Goal: Task Accomplishment & Management: Manage account settings

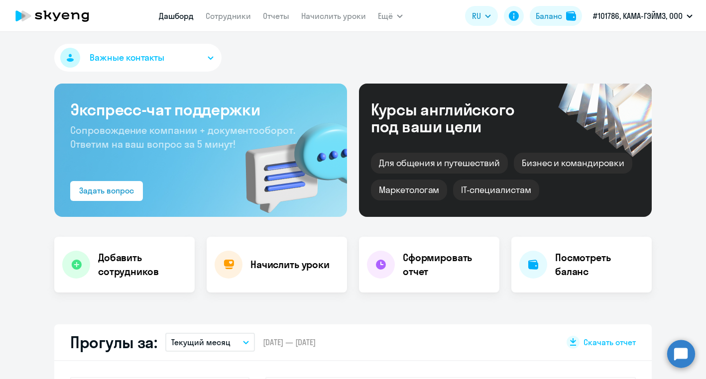
click at [429, 50] on div "Важные контакты" at bounding box center [352, 60] width 597 height 32
click at [681, 351] on circle at bounding box center [681, 354] width 28 height 28
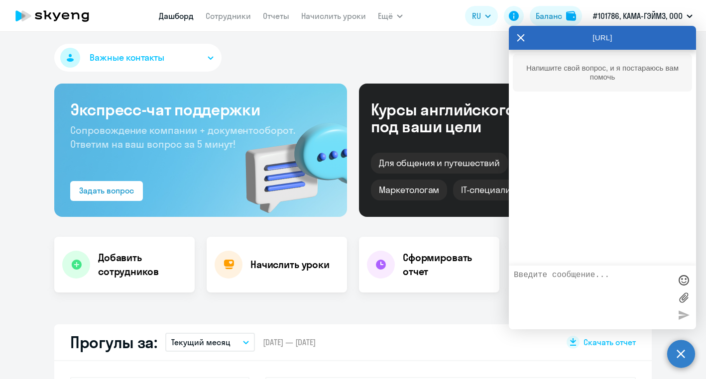
select select "30"
click at [592, 283] on textarea at bounding box center [592, 298] width 157 height 54
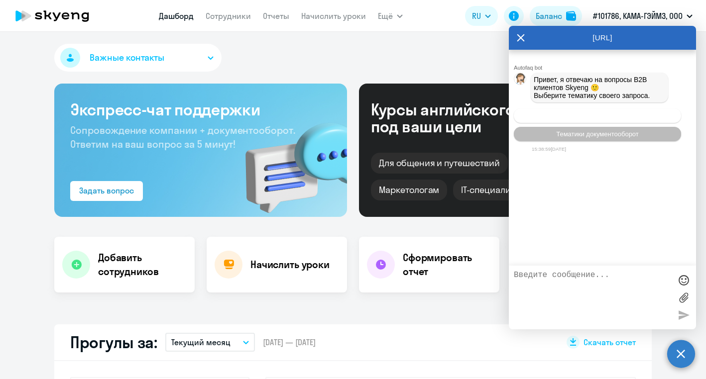
click at [585, 119] on span "Операционное сопровождение" at bounding box center [597, 115] width 94 height 7
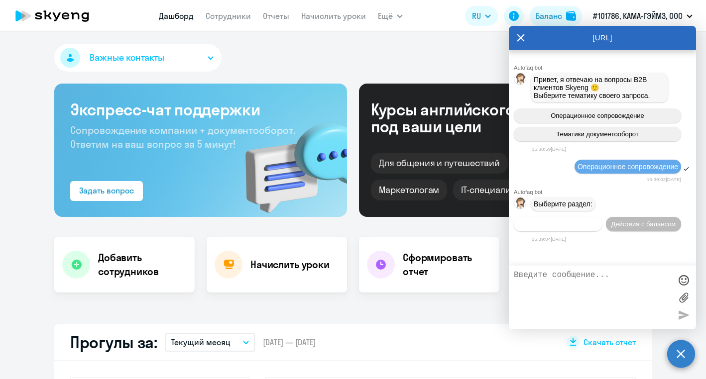
click at [578, 228] on span "Действия по сотрудникам" at bounding box center [557, 223] width 77 height 7
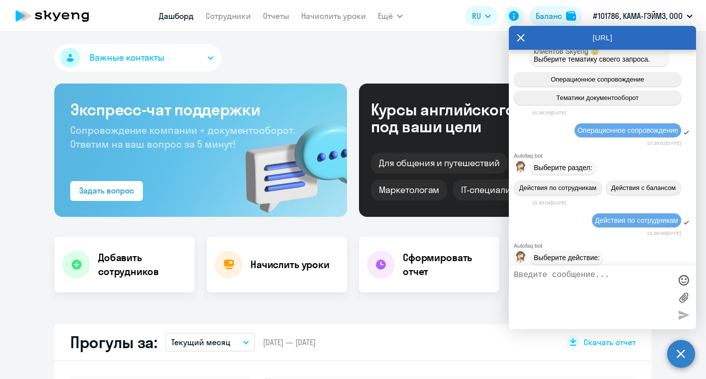
scroll to position [155, 0]
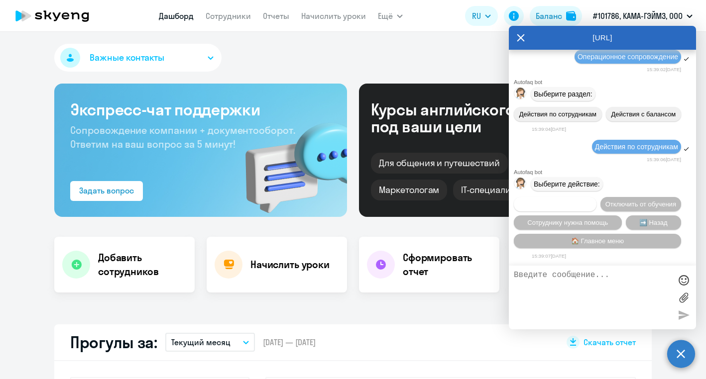
click at [591, 201] on span "Подключить к обучению" at bounding box center [555, 204] width 73 height 7
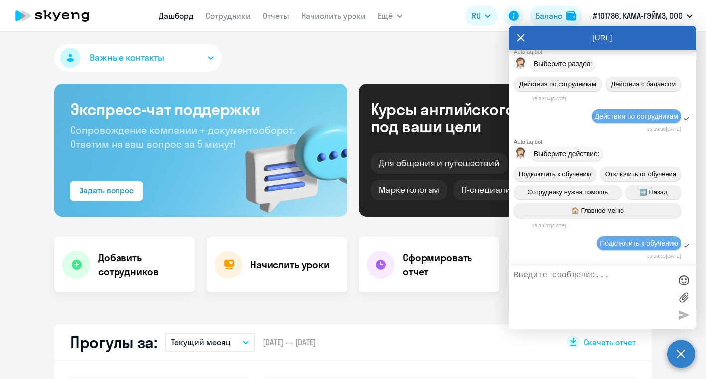
scroll to position [285, 0]
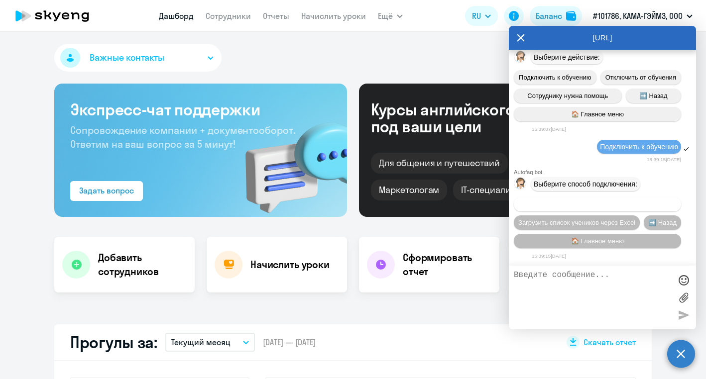
click at [583, 202] on span "Добавить учеников вручную" at bounding box center [597, 204] width 85 height 7
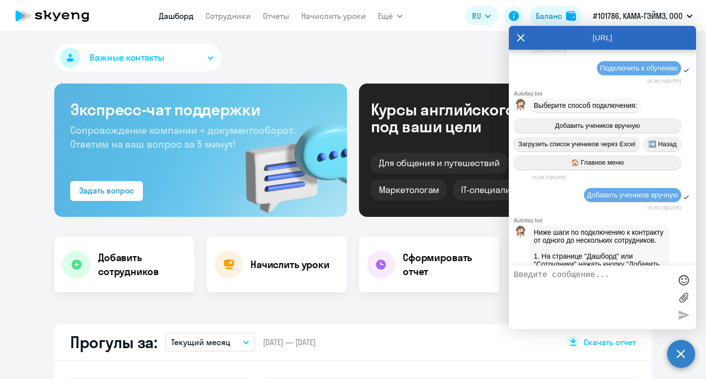
scroll to position [790, 0]
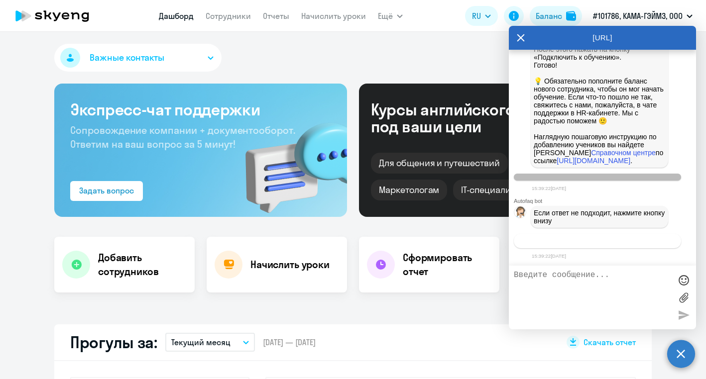
click at [599, 242] on span "Связаться с менеджером" at bounding box center [597, 240] width 76 height 7
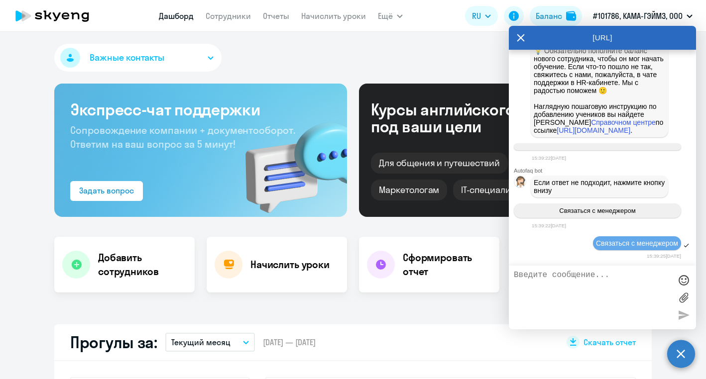
scroll to position [821, 0]
click at [578, 281] on textarea at bounding box center [592, 298] width 157 height 54
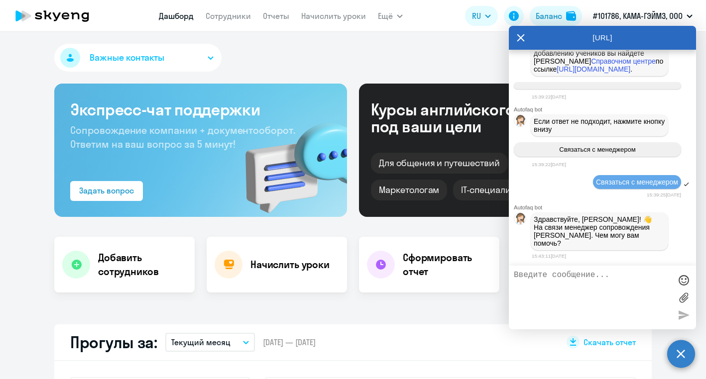
scroll to position [878, 0]
type textarea "L"
type textarea "Д"
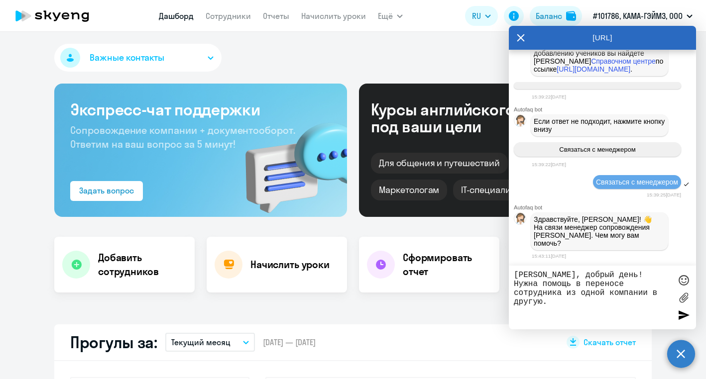
type textarea "[PERSON_NAME], добрый день! Нужна помощь в переносе сотрудника из одной компани…"
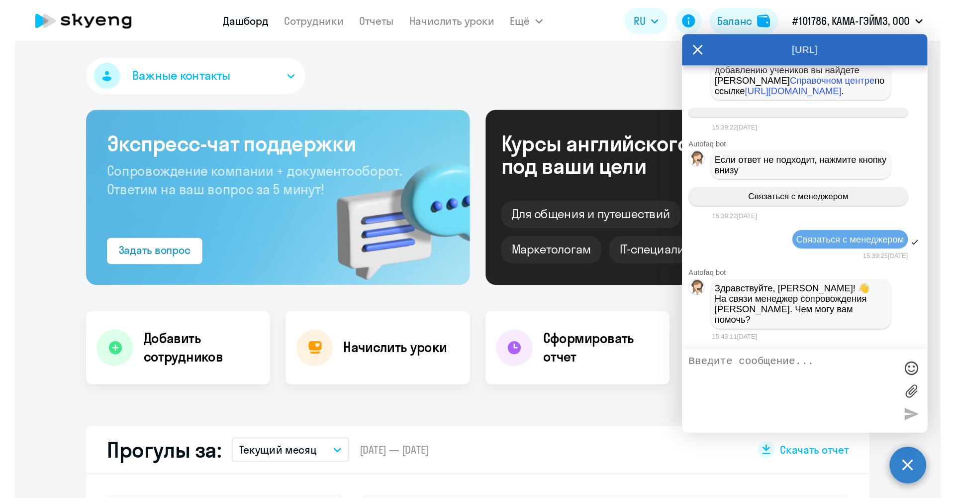
scroll to position [924, 0]
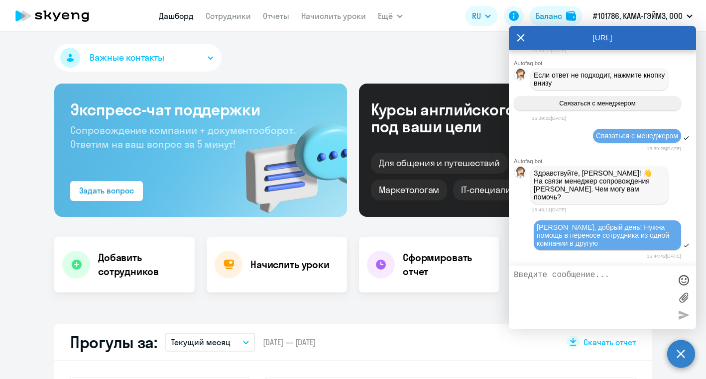
paste textarea "[PERSON_NAME]"
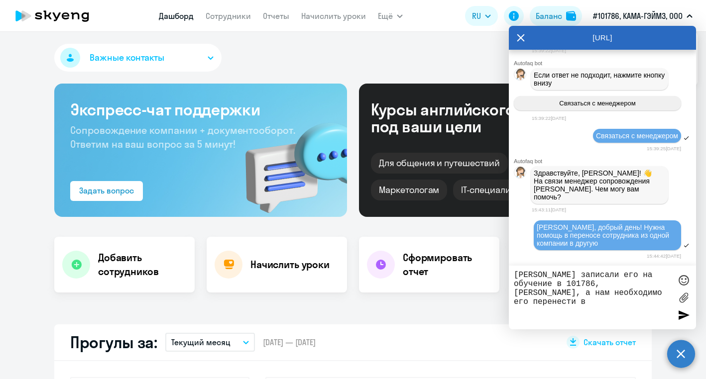
click at [678, 14] on p "#101786, КАМА-ГЭЙМЗ, ООО" at bounding box center [638, 16] width 90 height 12
click at [695, 14] on button "#101786, КАМА-ГЭЙМЗ, ООО" at bounding box center [642, 16] width 109 height 24
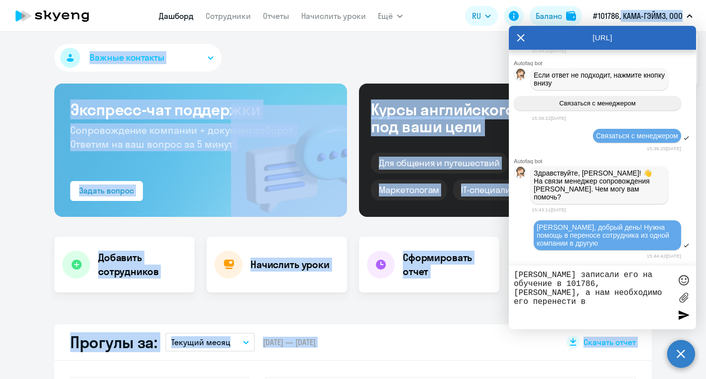
drag, startPoint x: 584, startPoint y: 32, endPoint x: 628, endPoint y: 22, distance: 44.4
click at [628, 22] on body "[PERSON_NAME] Отчеты Начислить уроки Ещё Дашборд Сотрудники Отчеты Начислить ур…" at bounding box center [353, 189] width 706 height 379
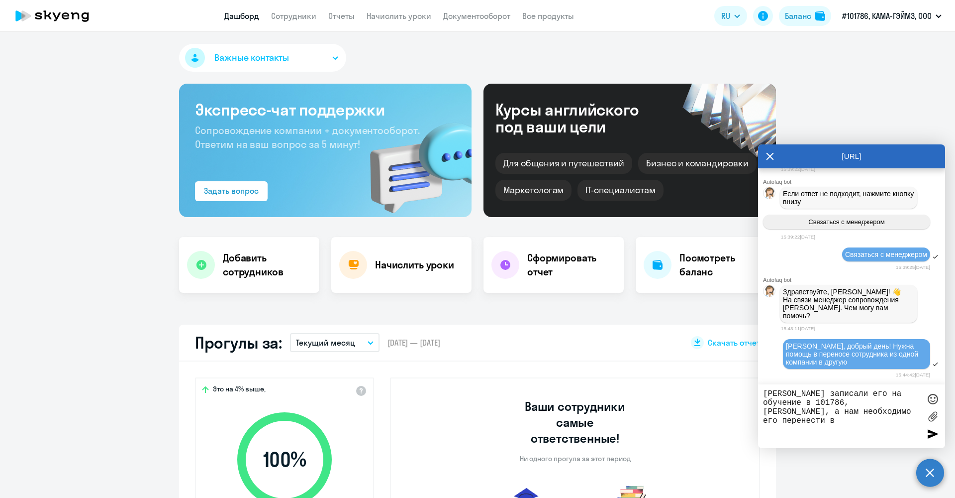
click at [705, 379] on textarea "[PERSON_NAME] записали его на обучение в 101786, [PERSON_NAME], а нам необходим…" at bounding box center [841, 416] width 157 height 54
click at [705, 7] on button "#101786, КАМА-ГЭЙМЗ, ООО" at bounding box center [892, 16] width 109 height 24
click at [705, 379] on textarea "[PERSON_NAME] записали его на обучение в 101786, [PERSON_NAME], а нам необходим…" at bounding box center [841, 416] width 157 height 54
type textarea "[PERSON_NAME] записали его на обучение в 101786, [PERSON_NAME], а нам необходим…"
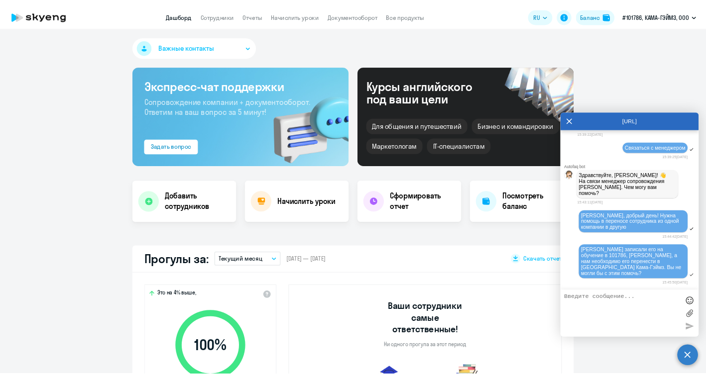
scroll to position [986, 0]
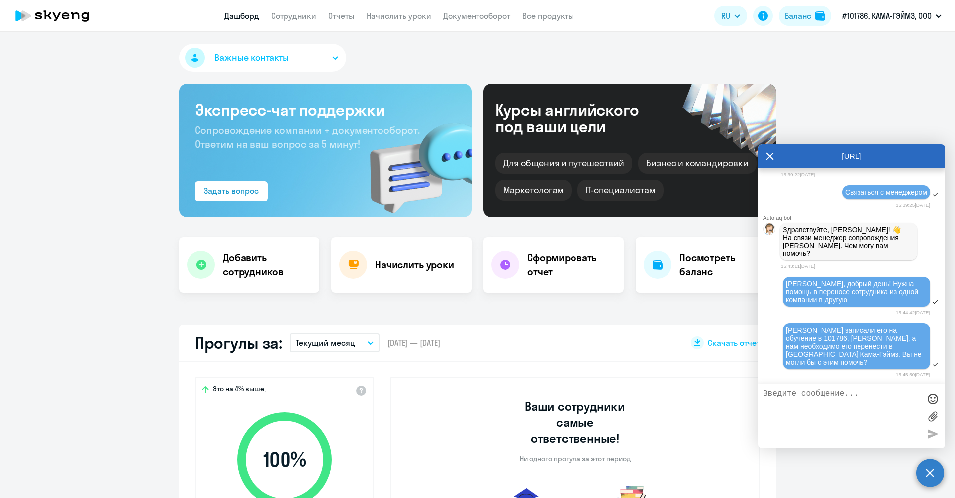
click at [594, 53] on div "Важные контакты" at bounding box center [477, 60] width 597 height 32
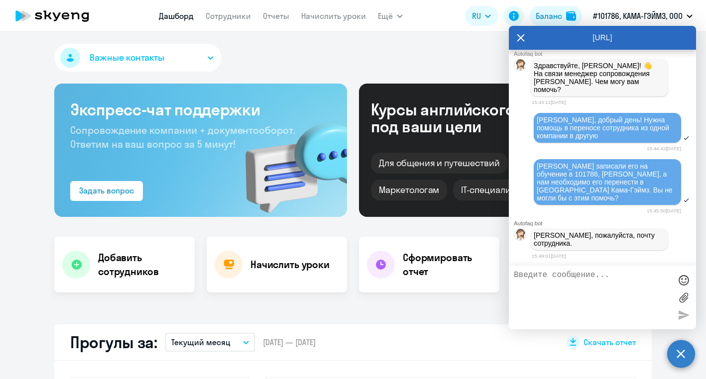
scroll to position [1032, 0]
click at [582, 283] on textarea at bounding box center [592, 298] width 157 height 54
click at [565, 276] on textarea at bounding box center [592, 298] width 157 height 54
paste textarea "[EMAIL_ADDRESS][DOMAIN_NAME]"
type textarea "[EMAIL_ADDRESS][DOMAIN_NAME]"
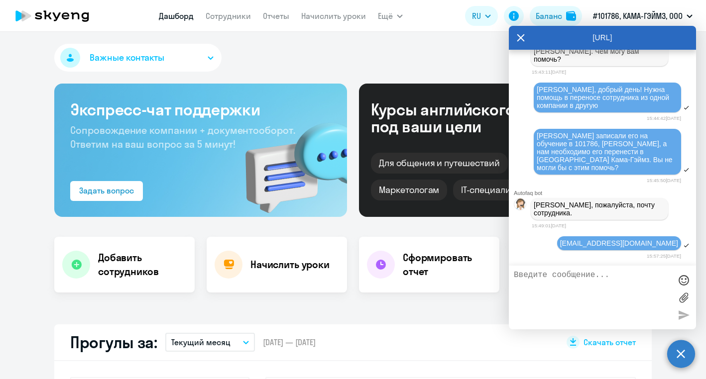
scroll to position [1062, 0]
paste textarea "79099166810"
type textarea "И на всякий случай номер – 79099166810"
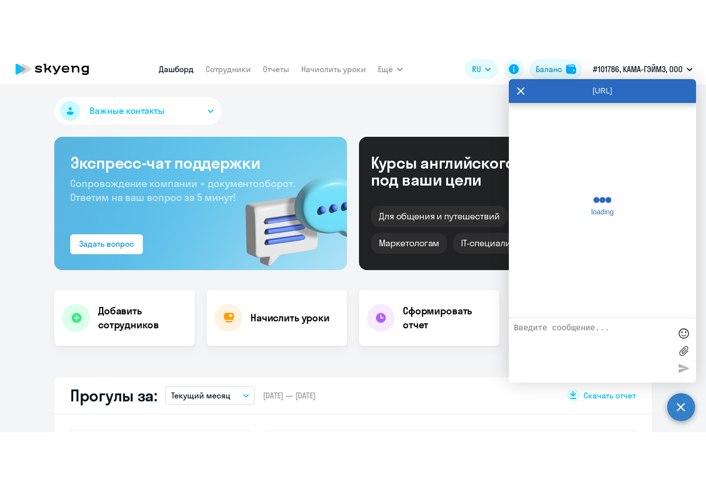
scroll to position [1147, 0]
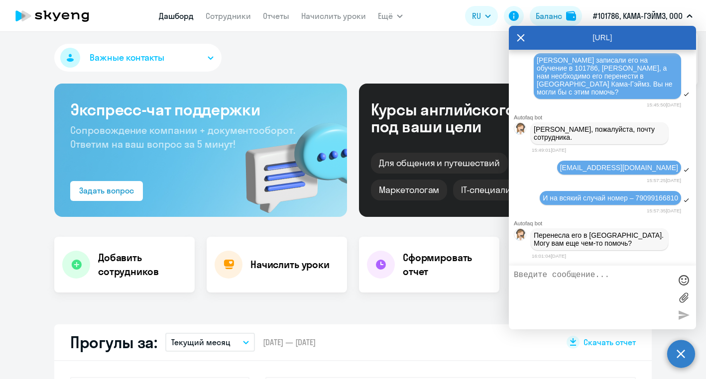
click at [613, 279] on textarea at bounding box center [592, 298] width 157 height 54
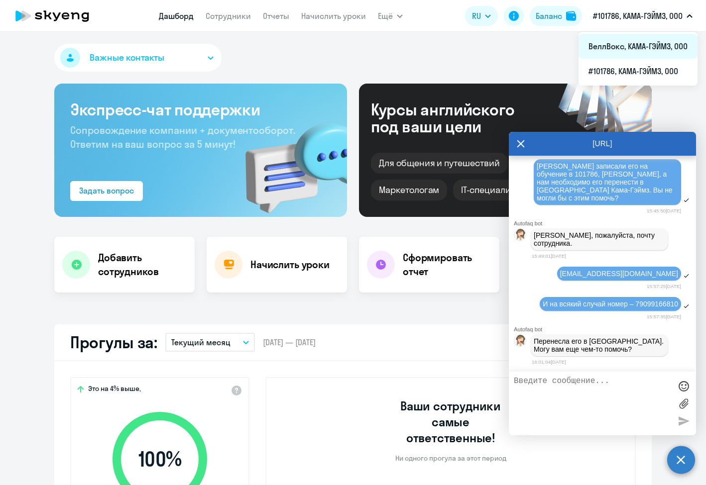
click at [658, 38] on li "ВеллВокс, КАМА-ГЭЙМЗ, ООО" at bounding box center [637, 46] width 119 height 25
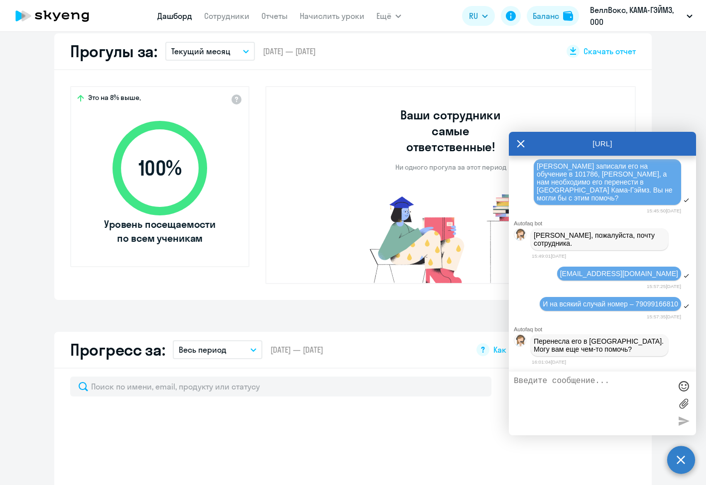
scroll to position [293, 0]
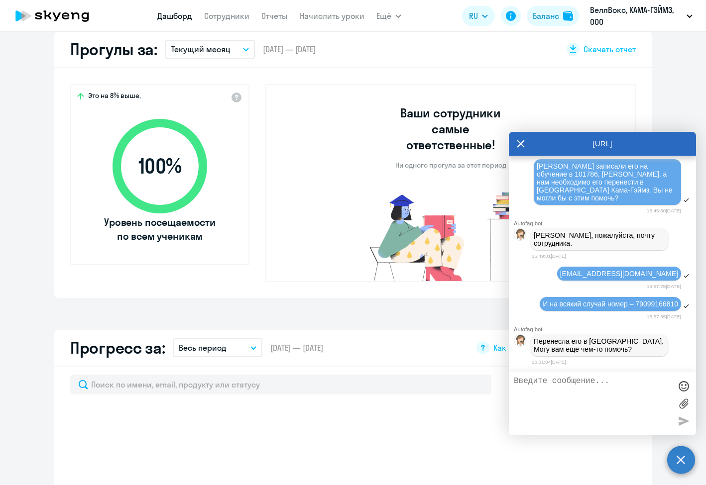
select select "30"
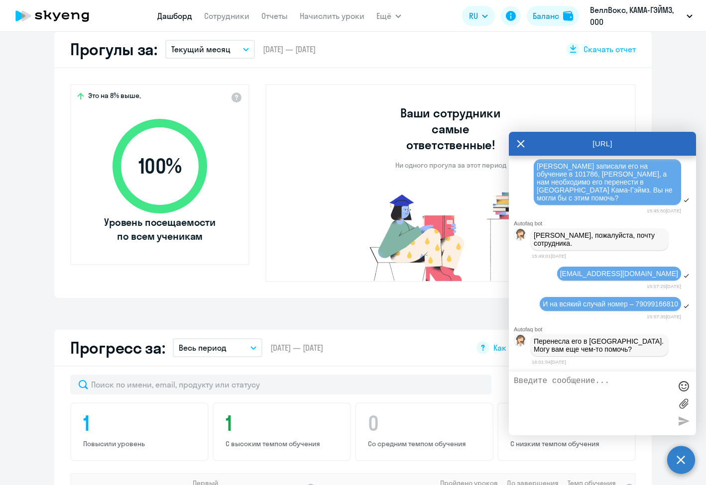
scroll to position [0, 0]
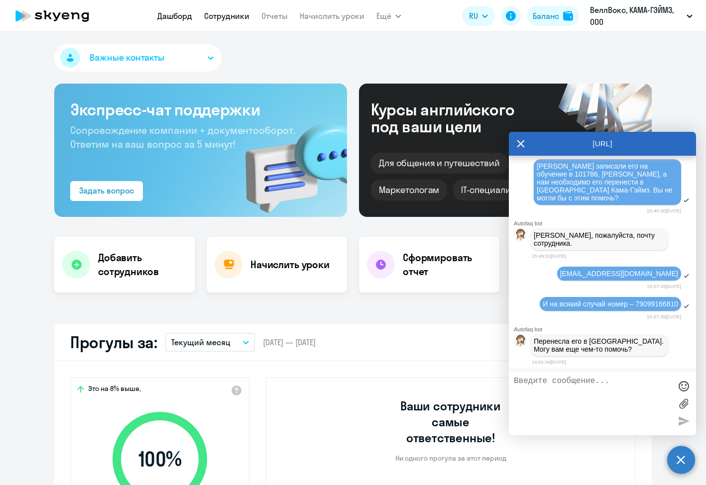
click at [221, 16] on link "Сотрудники" at bounding box center [226, 16] width 45 height 10
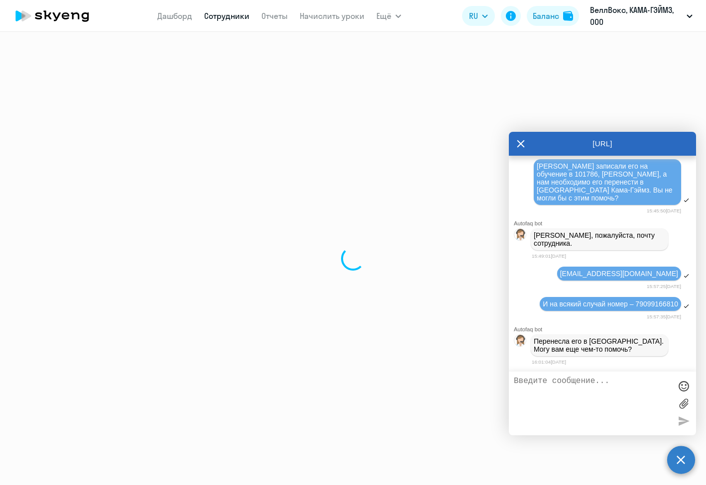
select select "30"
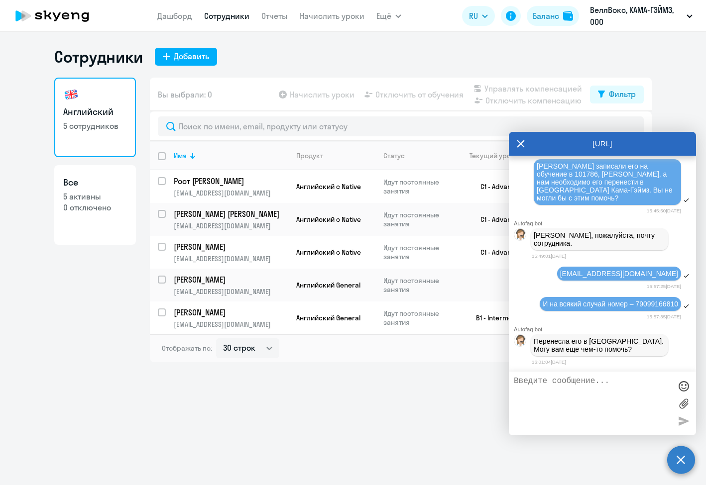
click at [517, 143] on icon at bounding box center [521, 144] width 8 height 24
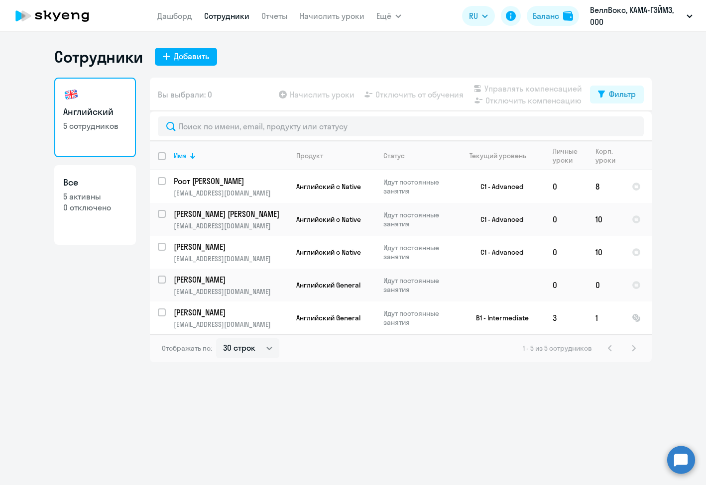
click at [683, 379] on circle at bounding box center [681, 460] width 28 height 28
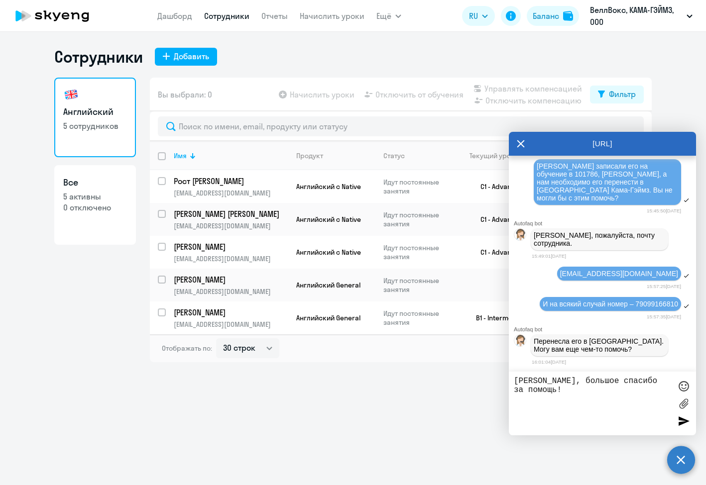
type textarea "[PERSON_NAME], большое спасибо за помощь!"
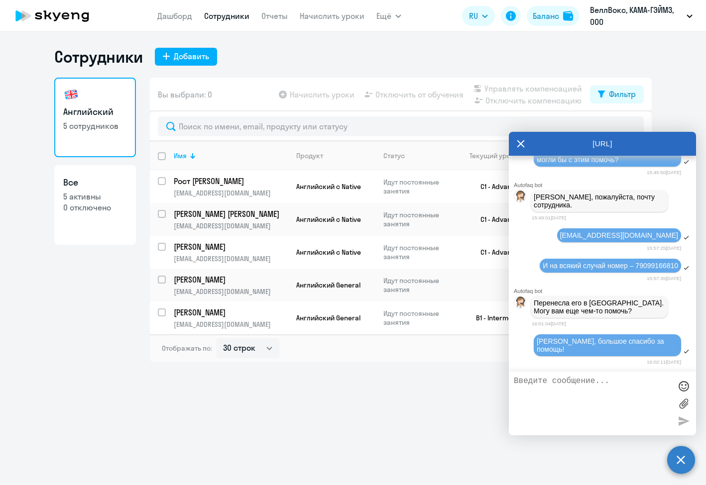
click at [522, 144] on icon at bounding box center [521, 144] width 8 height 24
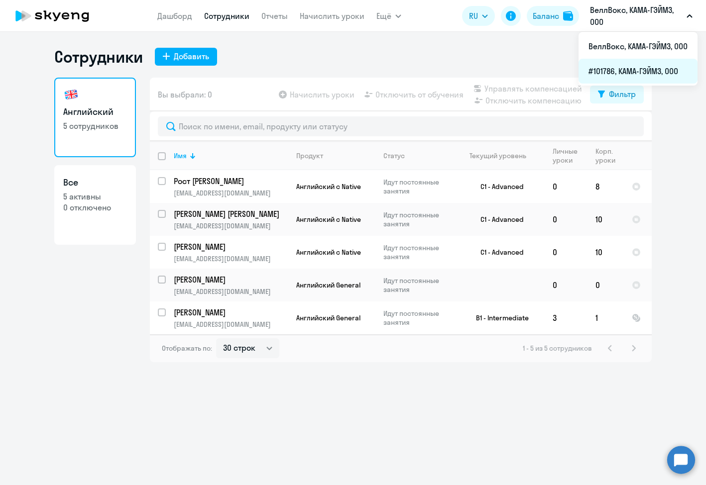
click at [638, 70] on li "#101786, КАМА-ГЭЙМЗ, ООО" at bounding box center [637, 71] width 119 height 25
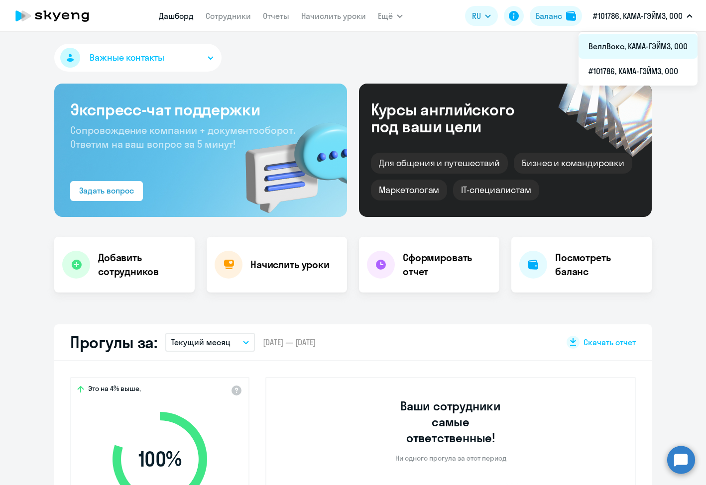
click at [628, 47] on li "ВеллВокс, КАМА-ГЭЙМЗ, ООО" at bounding box center [637, 46] width 119 height 25
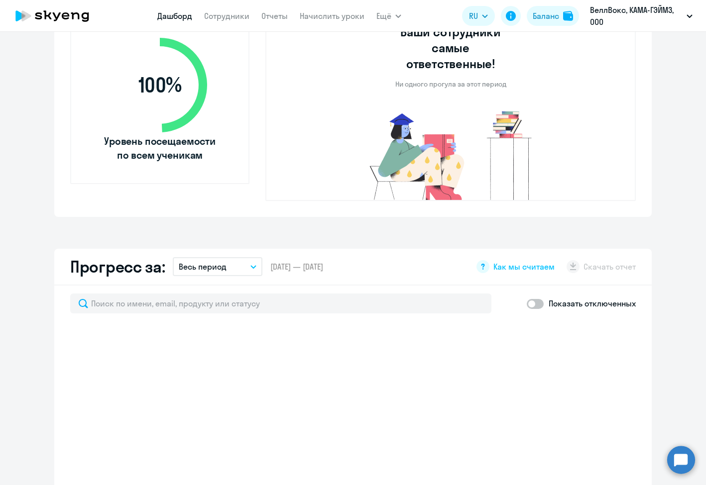
select select "30"
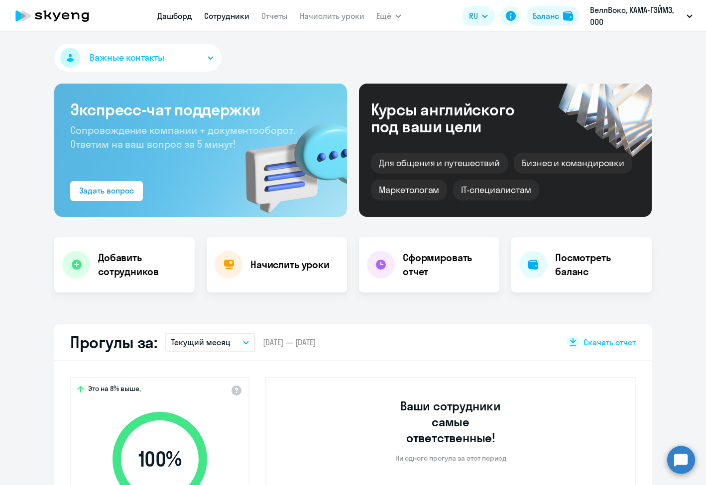
click at [229, 14] on link "Сотрудники" at bounding box center [226, 16] width 45 height 10
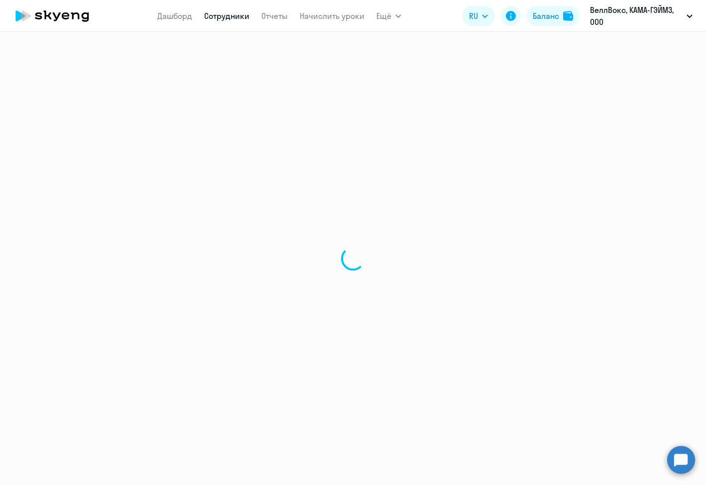
select select "30"
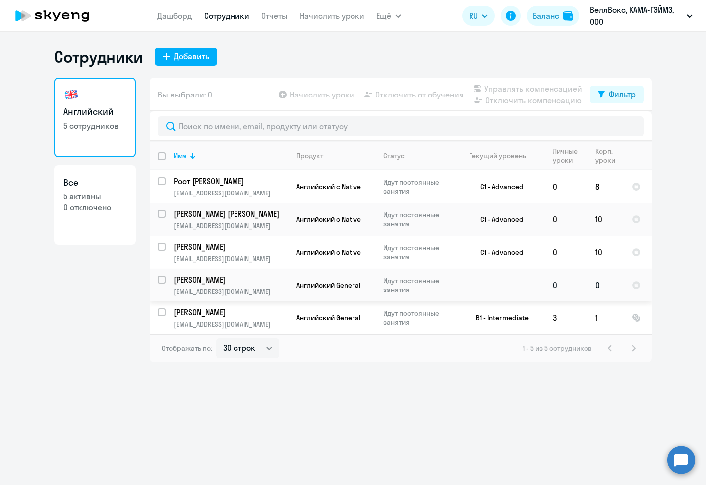
click at [380, 280] on td "Идут постоянные занятия" at bounding box center [413, 285] width 77 height 33
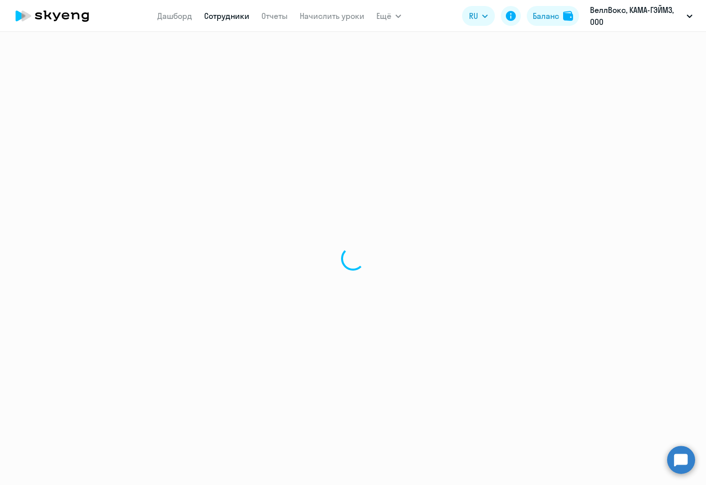
select select "english"
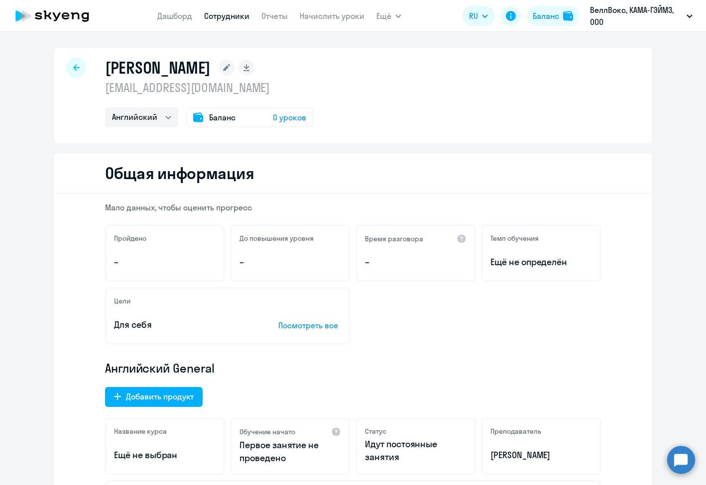
click at [292, 116] on span "0 уроков" at bounding box center [289, 117] width 33 height 12
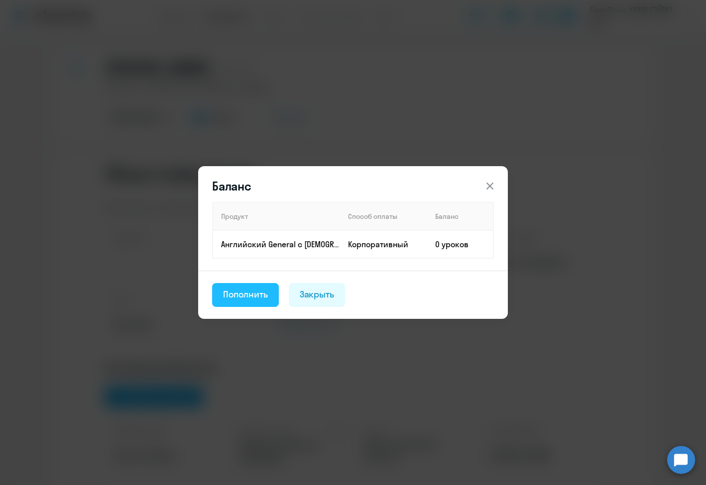
click at [259, 288] on button "Пополнить" at bounding box center [245, 295] width 67 height 24
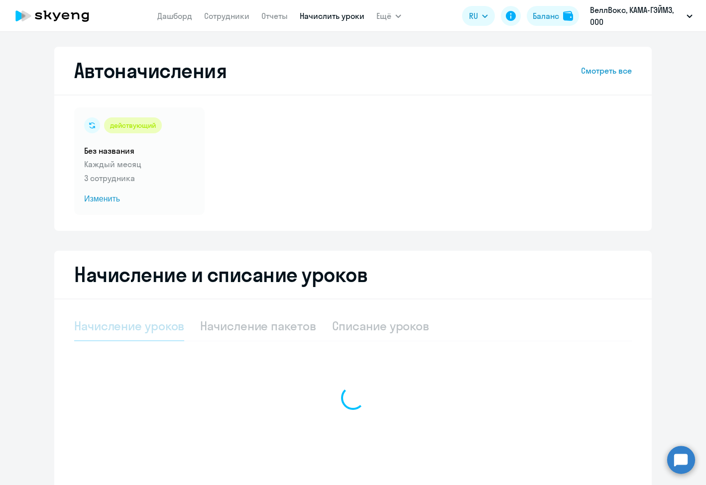
select select "10"
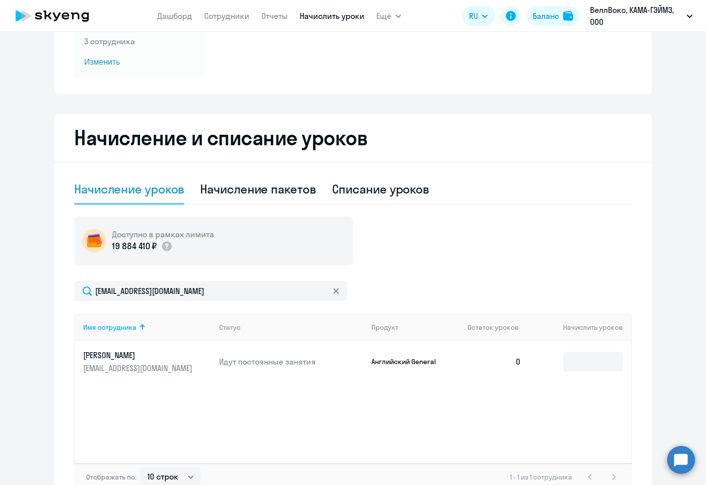
scroll to position [199, 0]
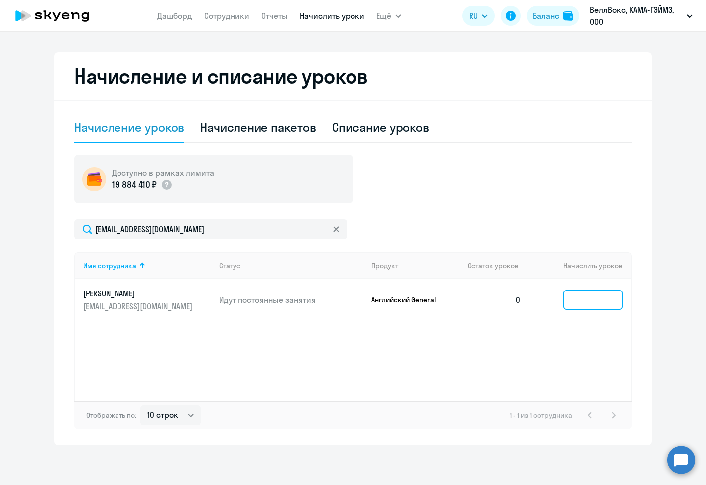
click at [585, 299] on input at bounding box center [593, 300] width 60 height 20
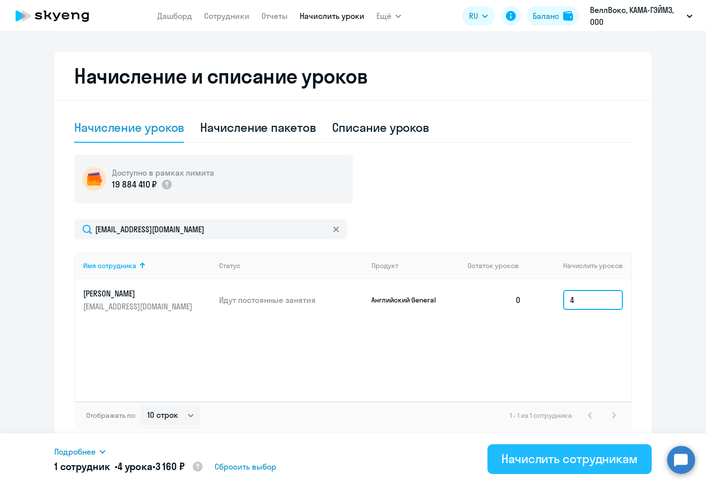
type input "4"
click at [556, 379] on div "Начислить сотрудникам" at bounding box center [569, 459] width 136 height 16
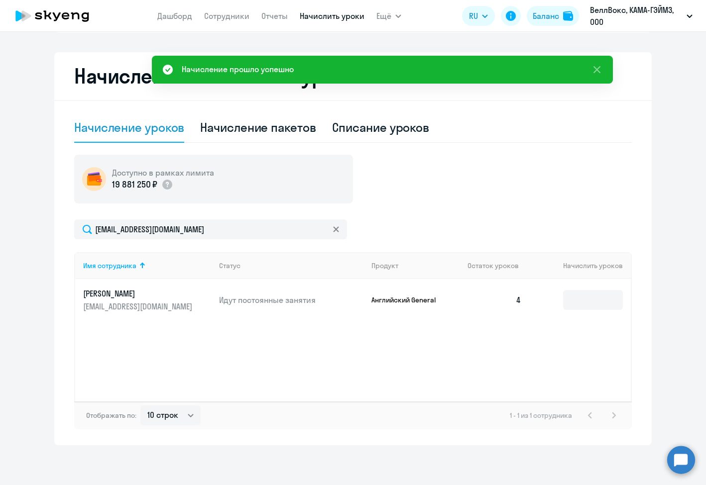
scroll to position [0, 0]
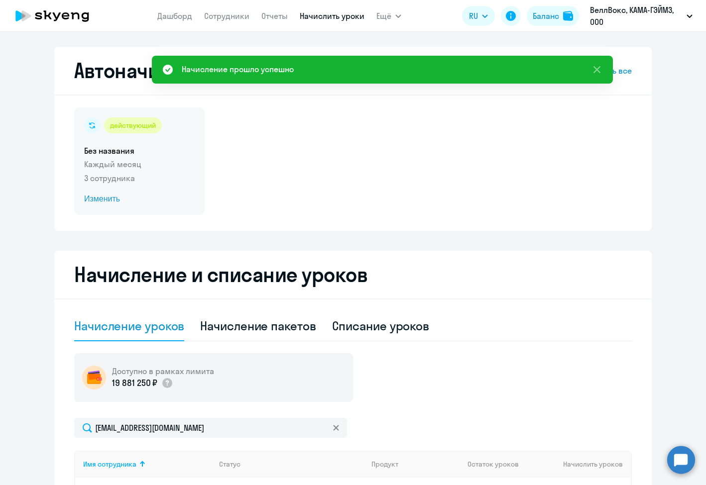
click at [149, 149] on h5 "Без названия" at bounding box center [139, 150] width 110 height 11
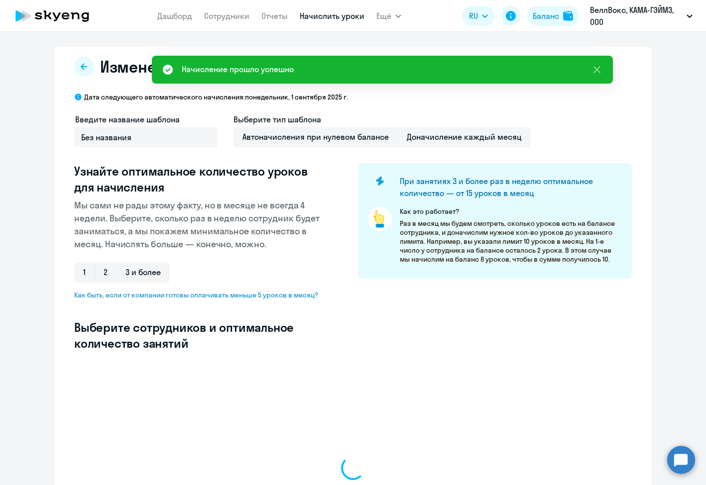
select select "10"
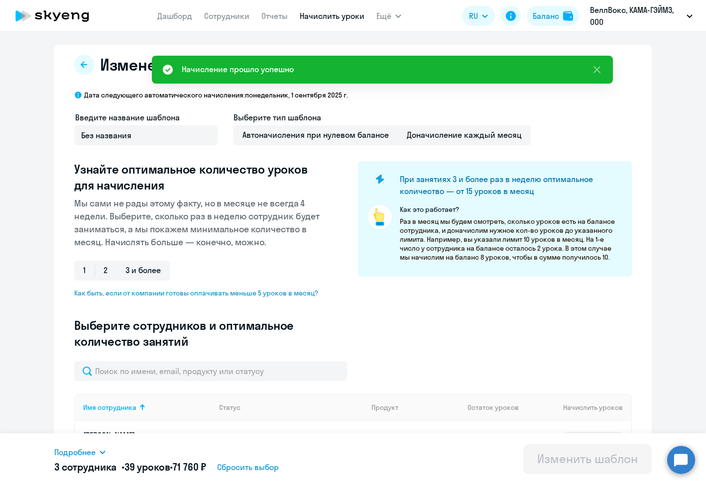
scroll to position [230, 0]
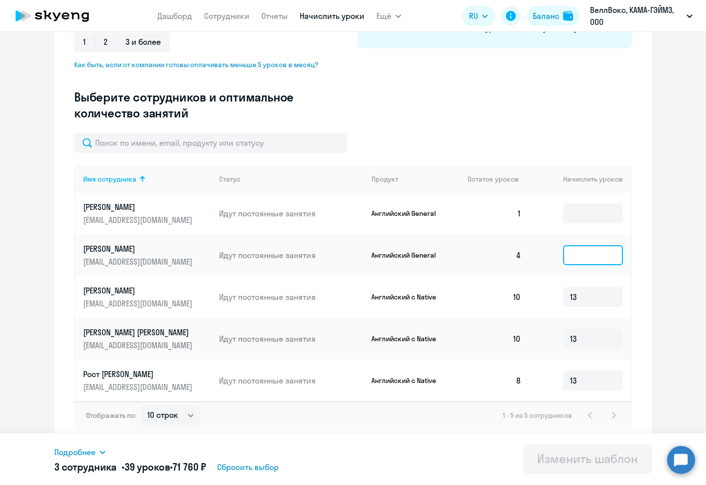
click at [592, 250] on input at bounding box center [593, 255] width 60 height 20
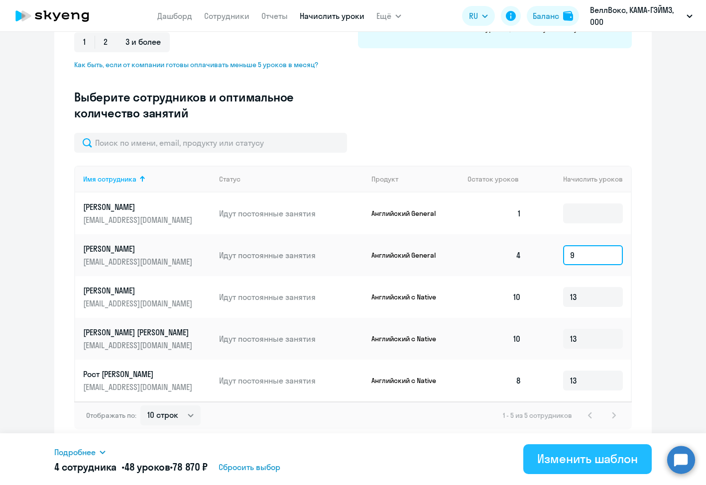
type input "9"
click at [561, 379] on div "Изменить шаблон" at bounding box center [587, 459] width 101 height 16
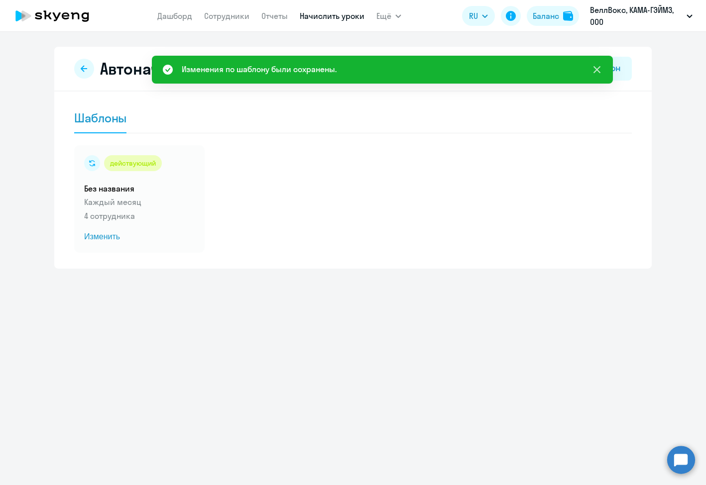
click at [601, 65] on icon at bounding box center [597, 70] width 12 height 12
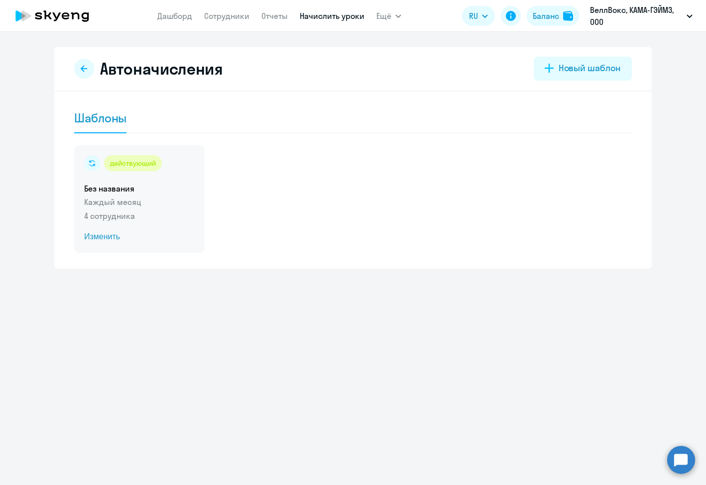
click at [154, 194] on div "действующий Без названия Каждый месяц 4 сотрудника Изменить" at bounding box center [139, 198] width 130 height 107
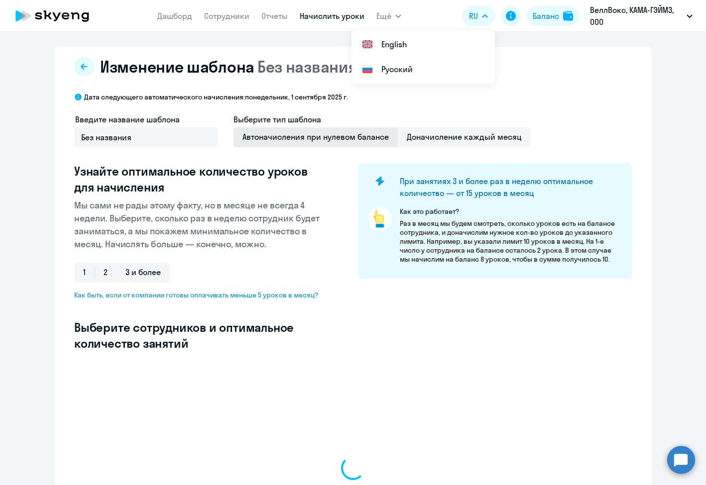
select select "10"
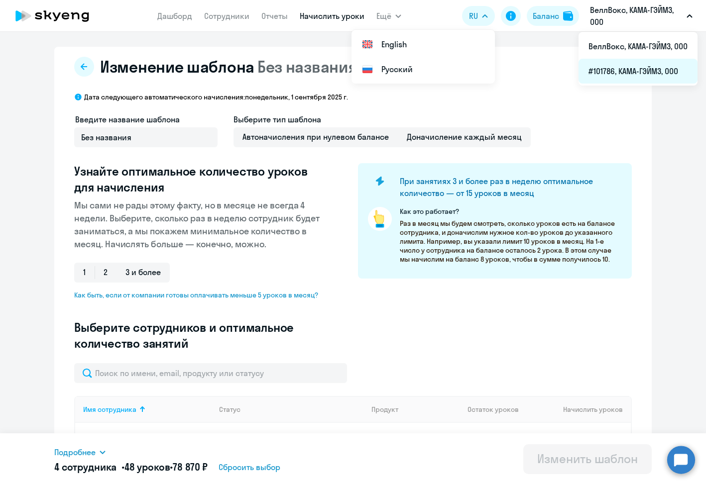
click at [640, 68] on li "#101786, КАМА-ГЭЙМЗ, ООО" at bounding box center [637, 71] width 119 height 25
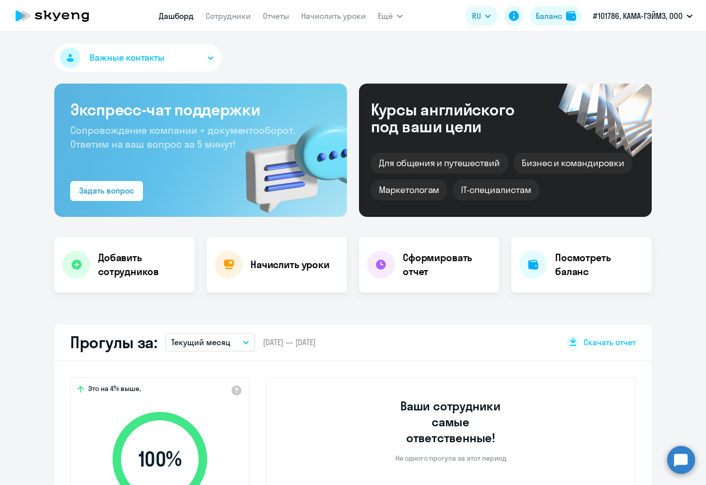
click at [685, 379] on circle at bounding box center [681, 460] width 28 height 28
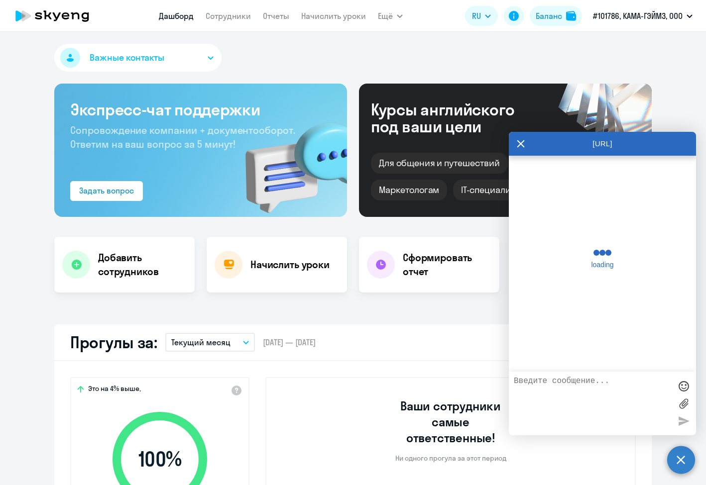
scroll to position [1173, 0]
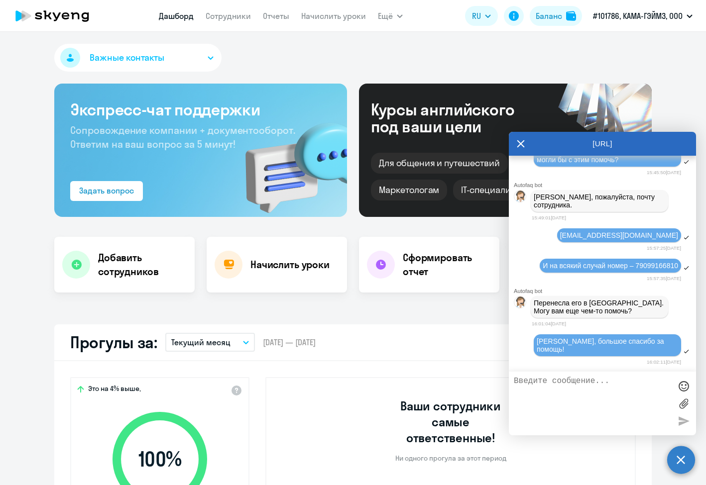
click at [522, 145] on icon at bounding box center [520, 143] width 7 height 7
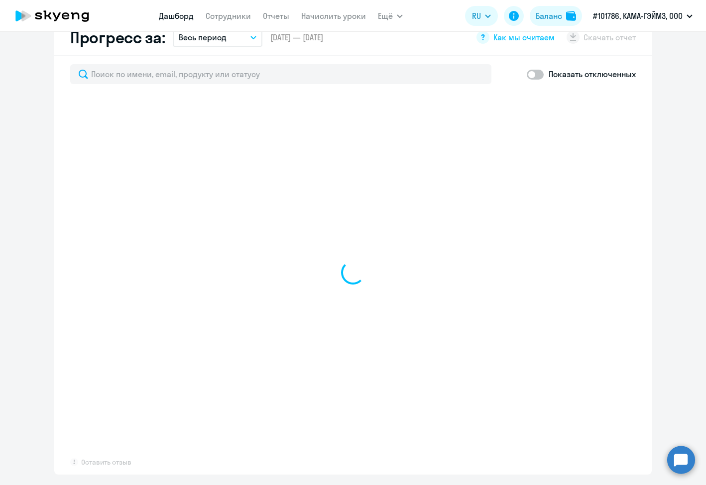
select select "30"
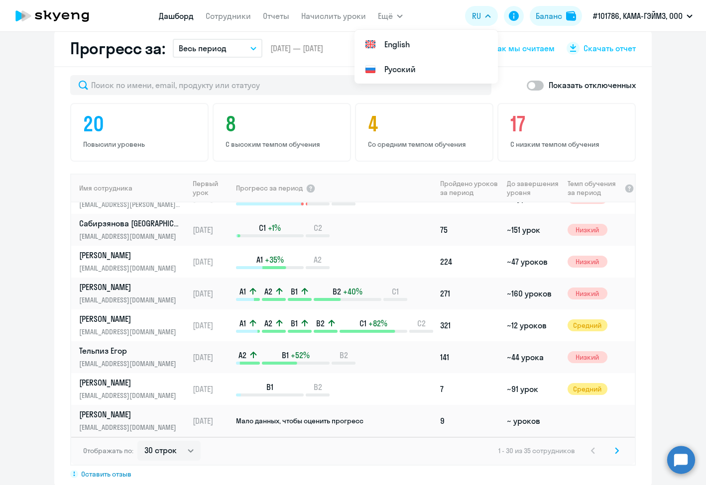
scroll to position [0, 0]
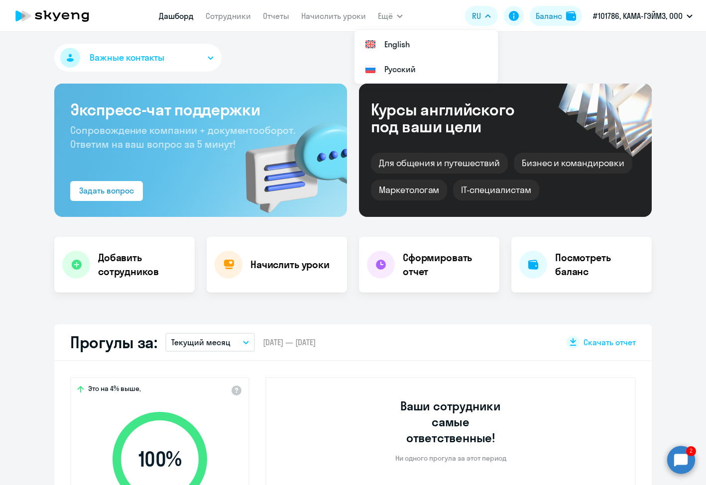
click at [625, 43] on div "Важные контакты Экспресс-чат поддержки Сопровождение компании + документооборот…" at bounding box center [353, 258] width 706 height 453
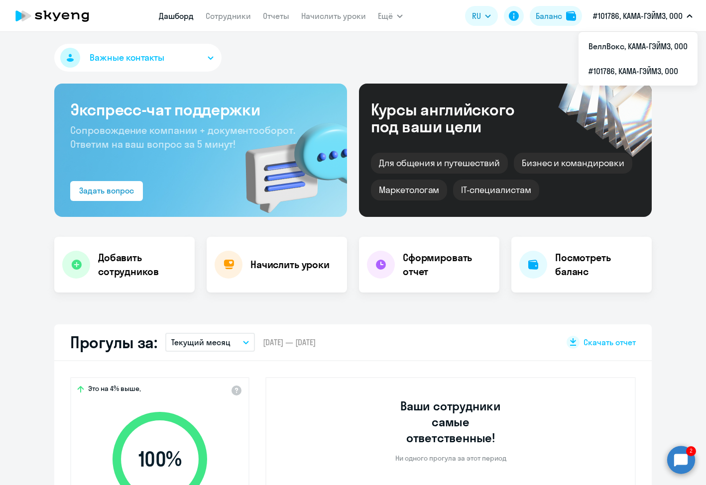
click at [329, 57] on div "Важные контакты" at bounding box center [352, 60] width 597 height 32
